Goal: Information Seeking & Learning: Learn about a topic

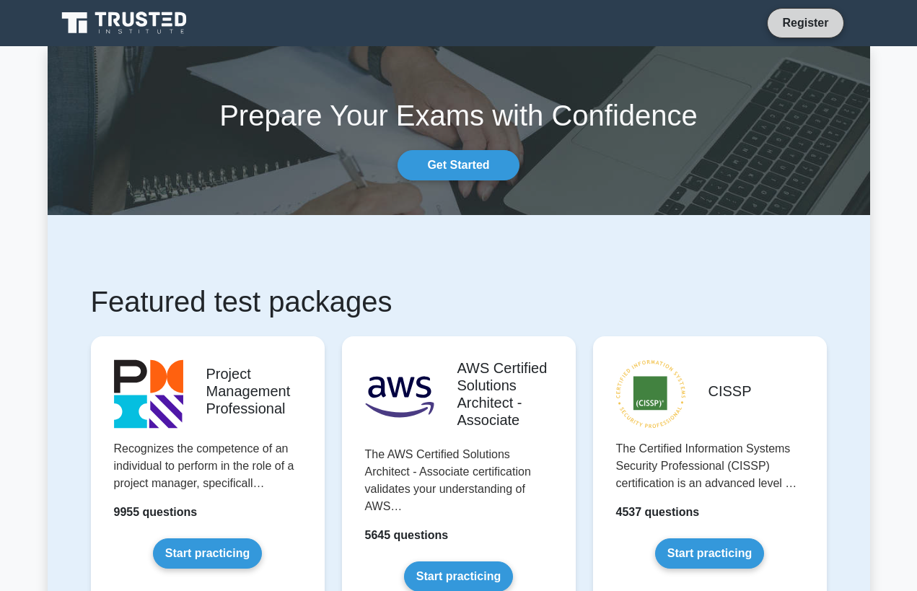
click at [806, 19] on link "Register" at bounding box center [804, 23] width 63 height 18
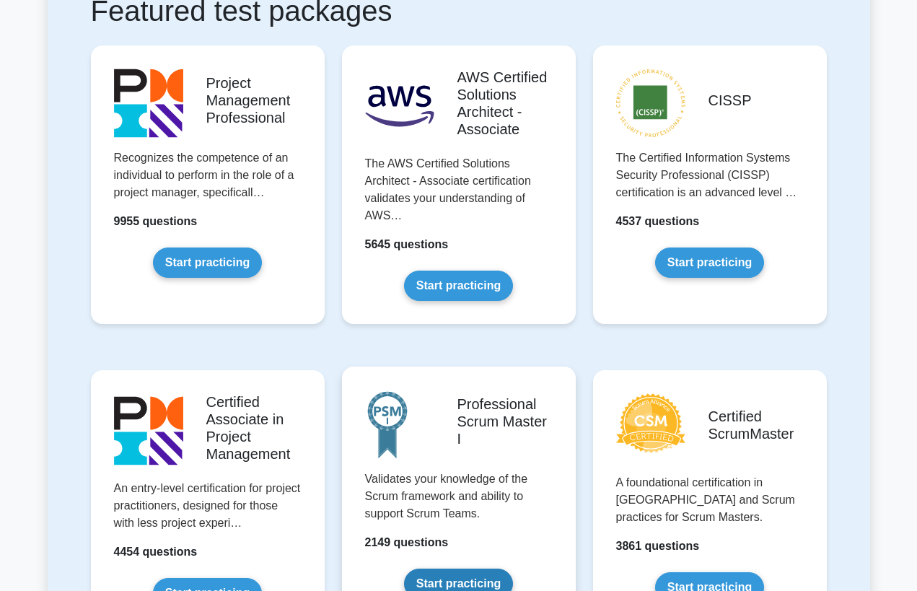
scroll to position [297, 0]
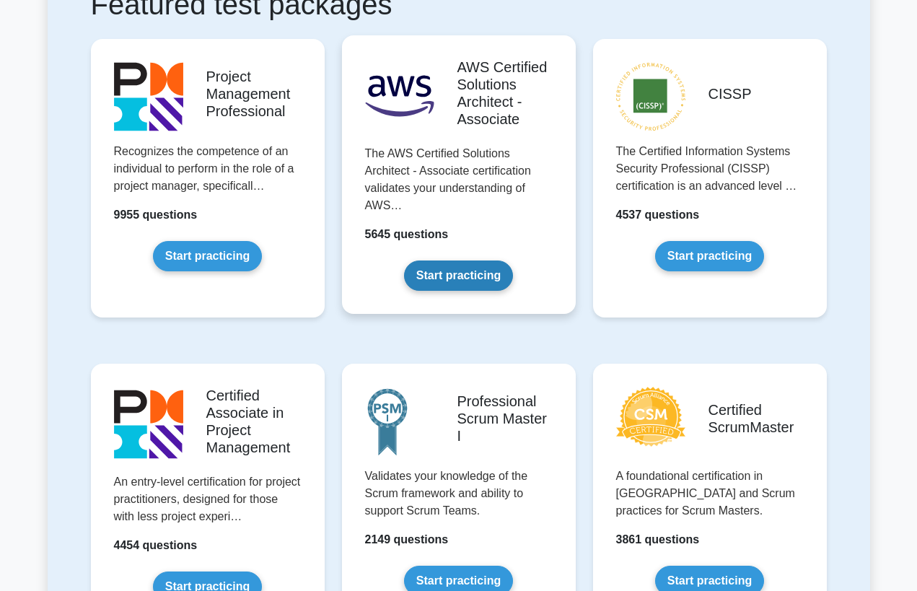
click at [454, 278] on link "Start practicing" at bounding box center [458, 275] width 109 height 30
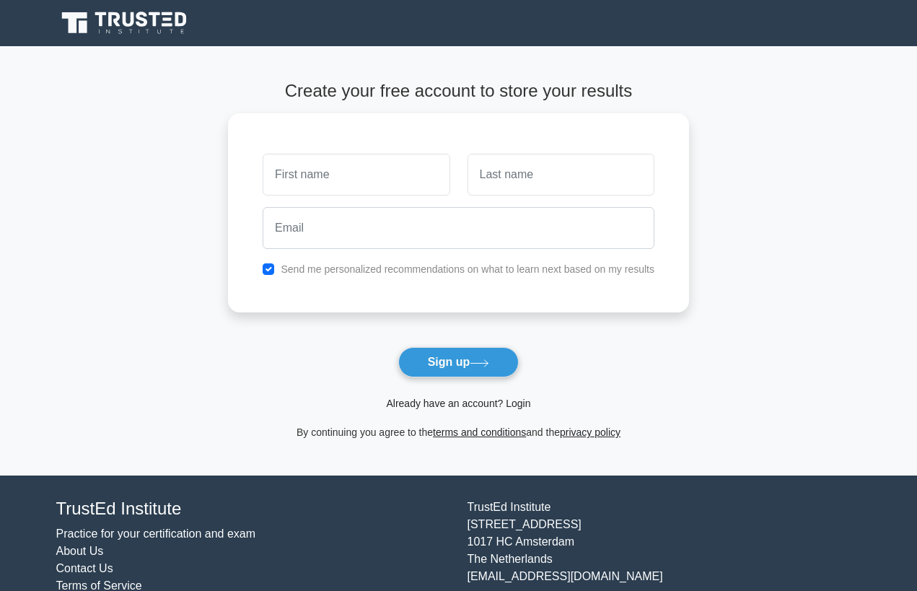
click at [398, 403] on link "Already have an account? Login" at bounding box center [458, 403] width 144 height 12
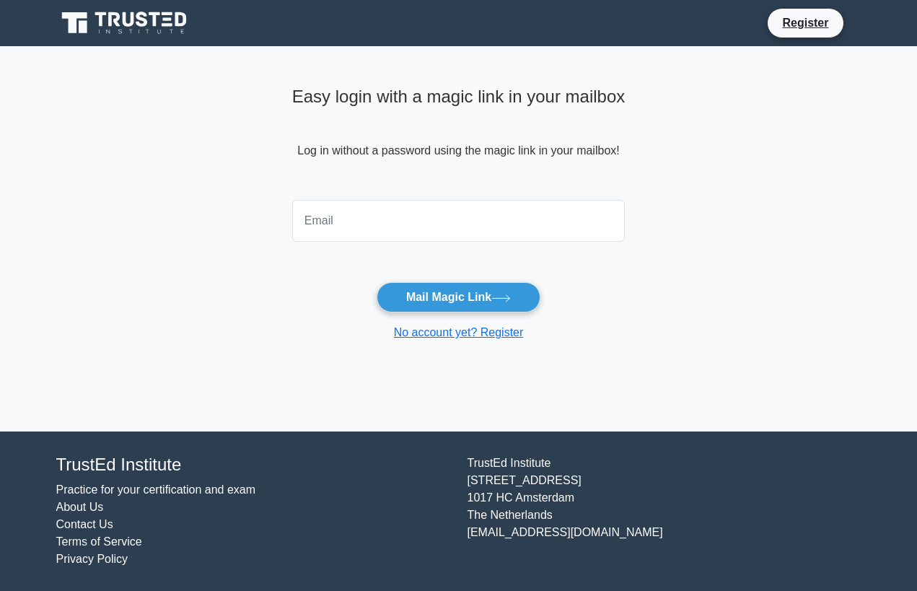
click at [471, 226] on input "email" at bounding box center [458, 221] width 333 height 42
type input "v"
click at [337, 222] on input "v" at bounding box center [458, 221] width 333 height 42
type input "a"
type input "vadm"
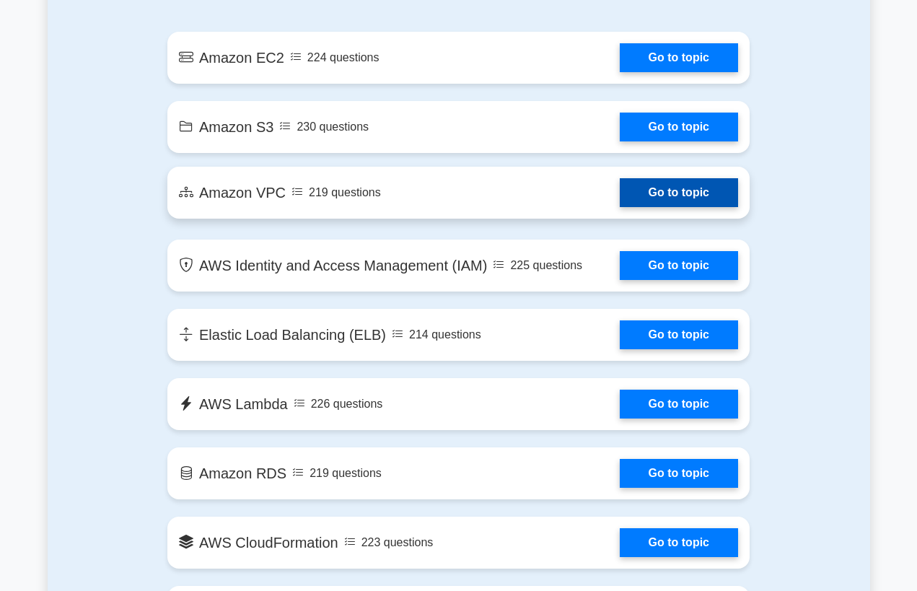
scroll to position [902, 0]
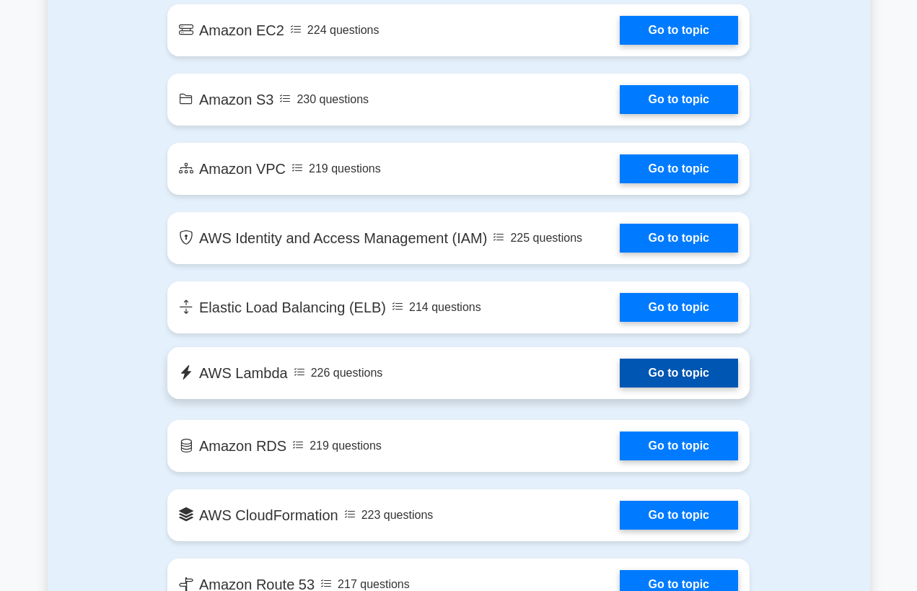
click at [620, 361] on link "Go to topic" at bounding box center [679, 372] width 118 height 29
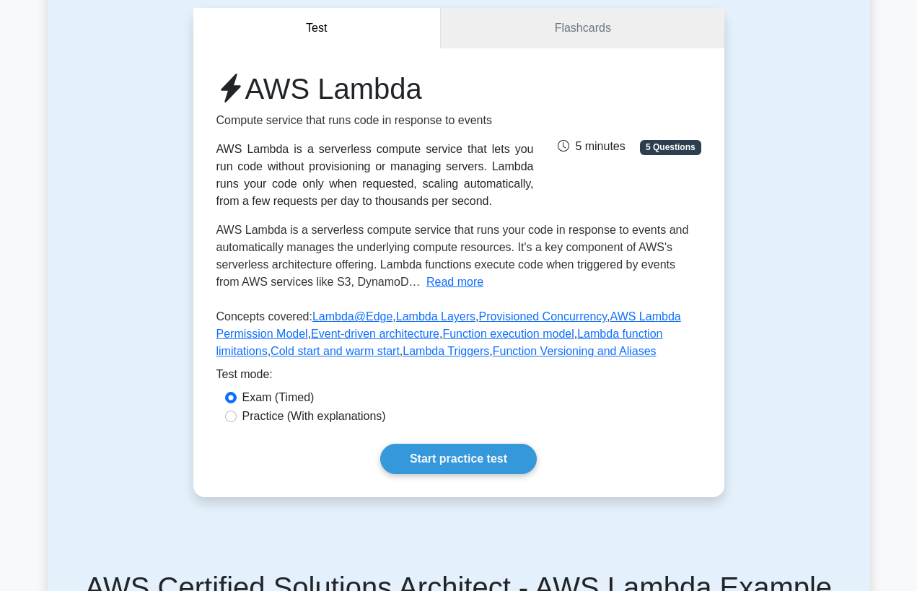
scroll to position [136, 0]
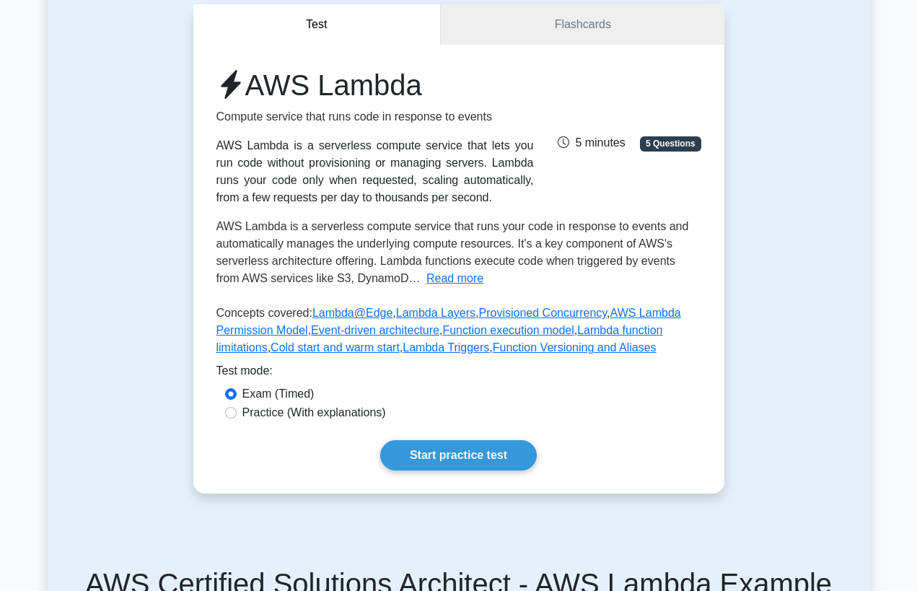
click at [354, 419] on label "Practice (With explanations)" at bounding box center [314, 412] width 144 height 17
click at [237, 418] on input "Practice (With explanations)" at bounding box center [231, 413] width 12 height 12
radio input "true"
click at [454, 457] on link "Start practice test" at bounding box center [458, 455] width 157 height 30
